Goal: Information Seeking & Learning: Learn about a topic

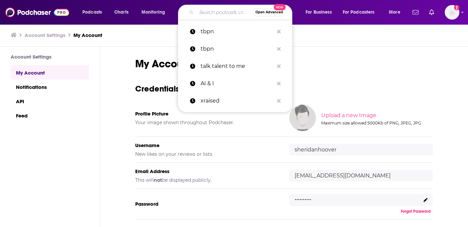
click at [208, 13] on input "Search podcasts, credits, & more..." at bounding box center [224, 12] width 56 height 11
paste input "We're not recording"
type input "We're not recording"
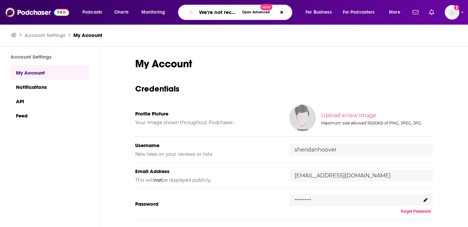
scroll to position [0, 12]
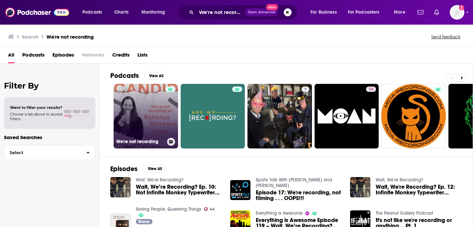
click at [156, 106] on link "We're not recording" at bounding box center [146, 116] width 64 height 64
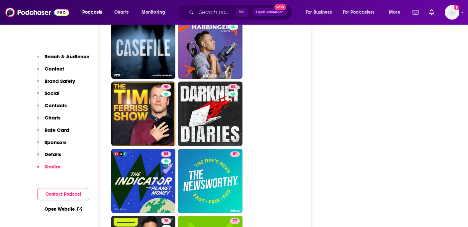
scroll to position [1311, 0]
